Goal: Task Accomplishment & Management: Complete application form

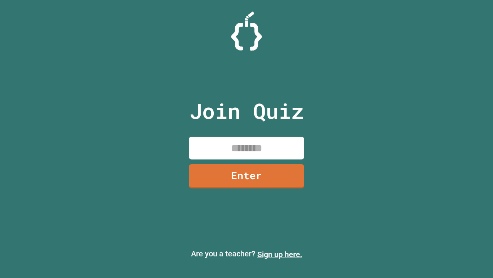
click at [280, 254] on link "Sign up here." at bounding box center [280, 253] width 45 height 9
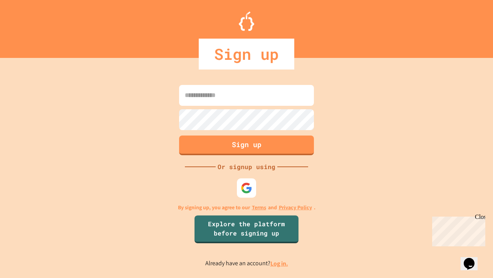
click at [280, 263] on link "Log in." at bounding box center [280, 263] width 18 height 8
